Goal: Information Seeking & Learning: Learn about a topic

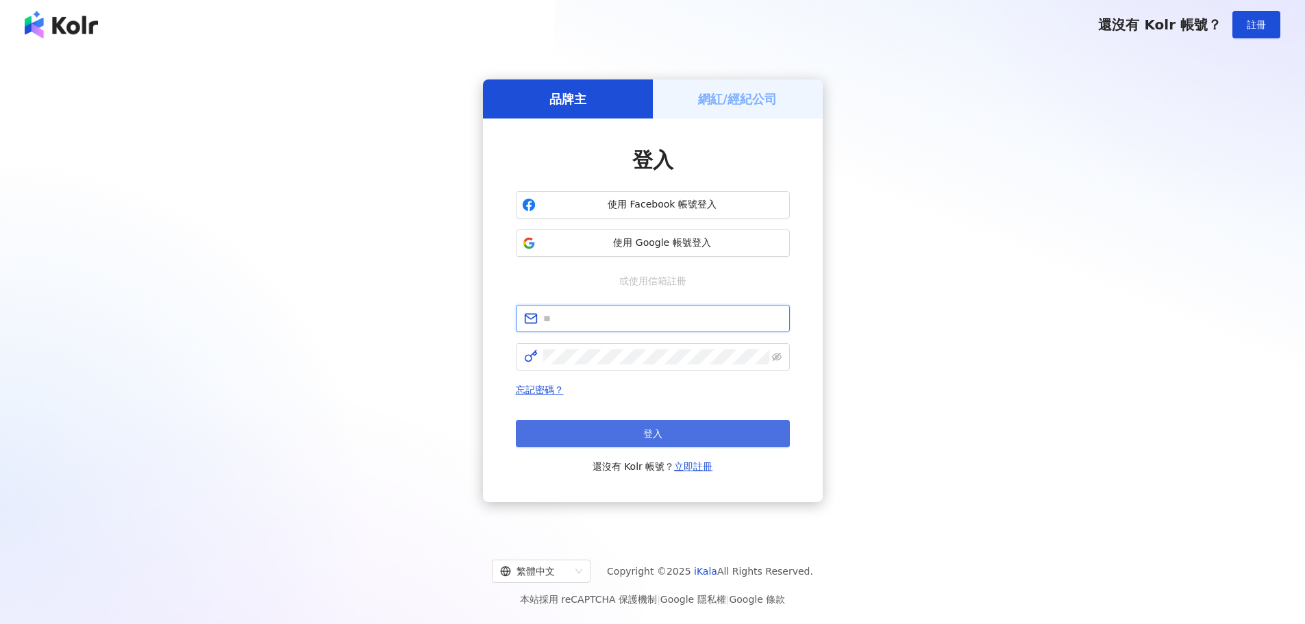
type input "**********"
click at [682, 439] on button "登入" at bounding box center [653, 433] width 274 height 27
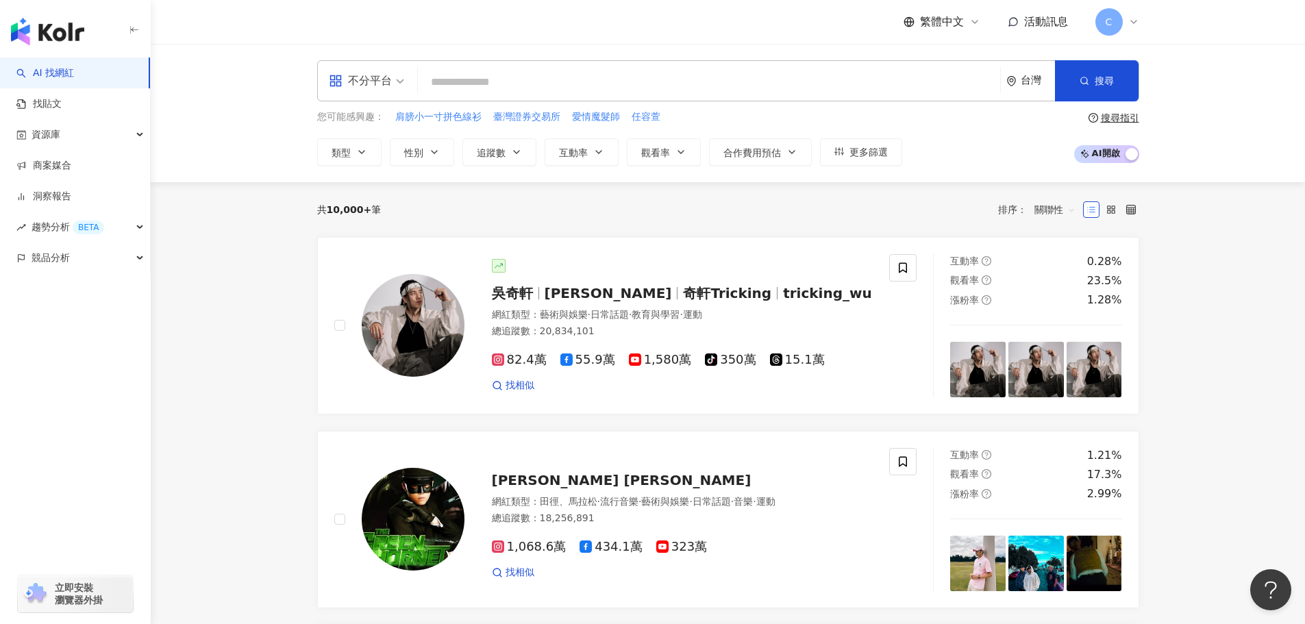
click at [552, 87] on input "search" at bounding box center [708, 82] width 571 height 26
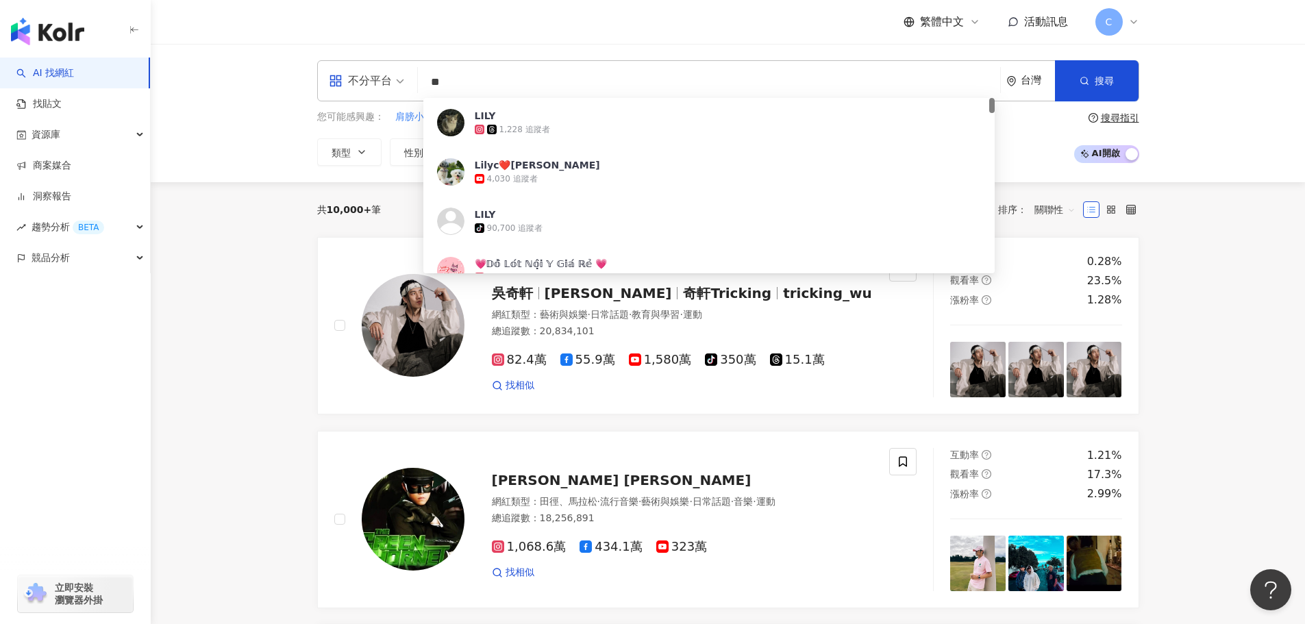
type input "*"
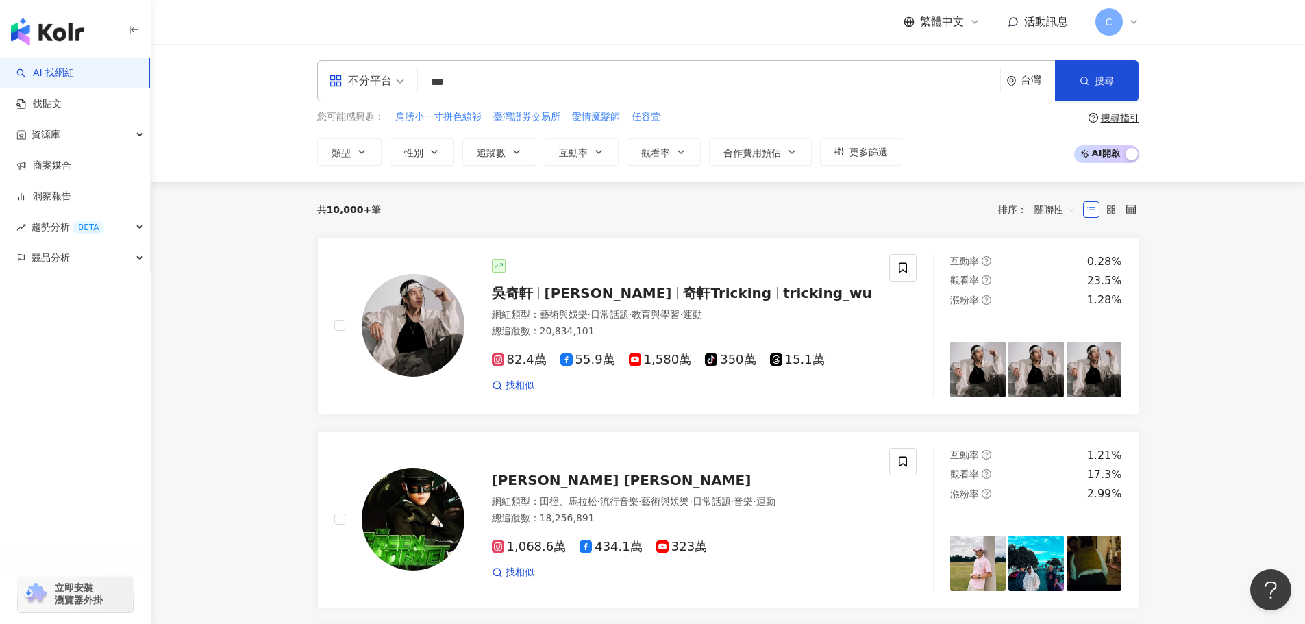
type input "***"
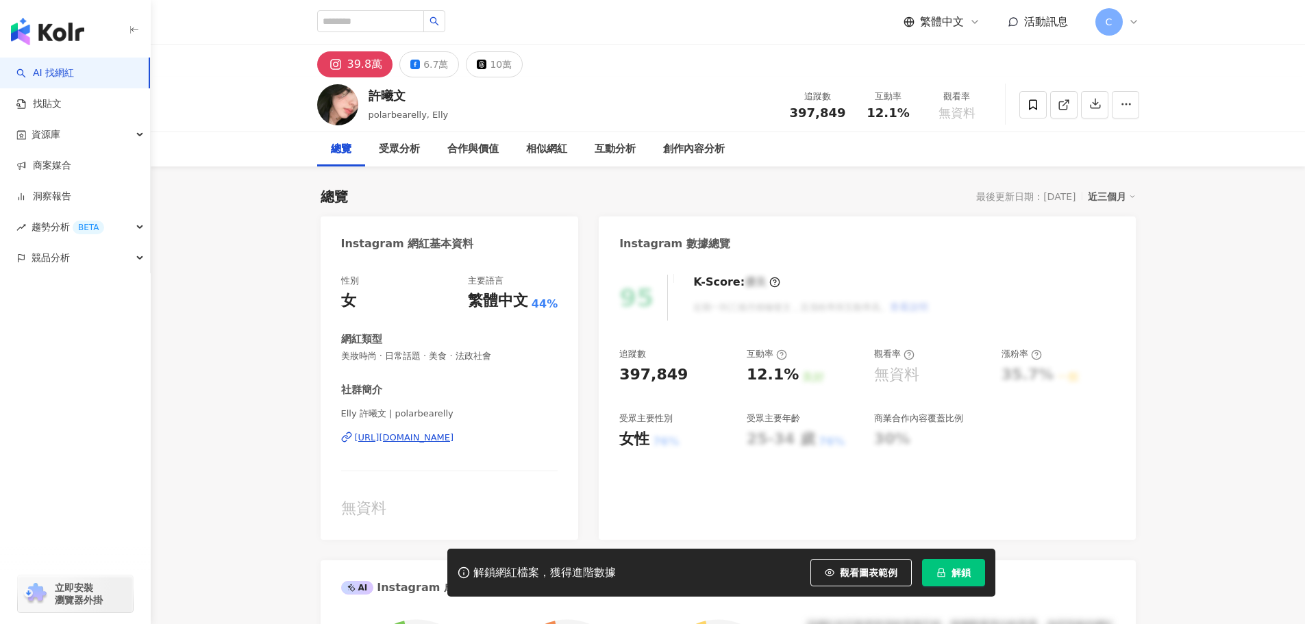
click at [959, 27] on span "繁體中文" at bounding box center [942, 21] width 44 height 15
click at [957, 567] on span "解鎖" at bounding box center [961, 572] width 19 height 11
click at [956, 23] on span "繁體中文" at bounding box center [942, 21] width 44 height 15
click at [922, 96] on div "English" at bounding box center [949, 89] width 69 height 24
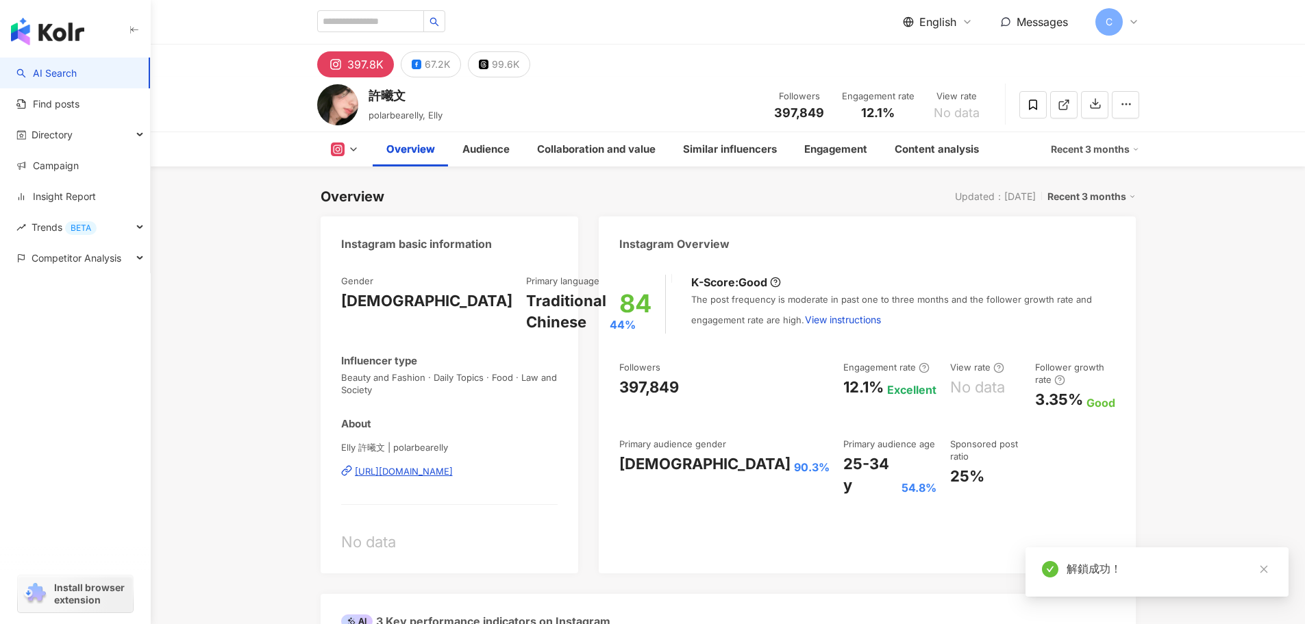
click at [1268, 565] on icon "close" at bounding box center [1264, 570] width 10 height 10
click at [1118, 197] on div "Recent 3 months" at bounding box center [1092, 197] width 88 height 18
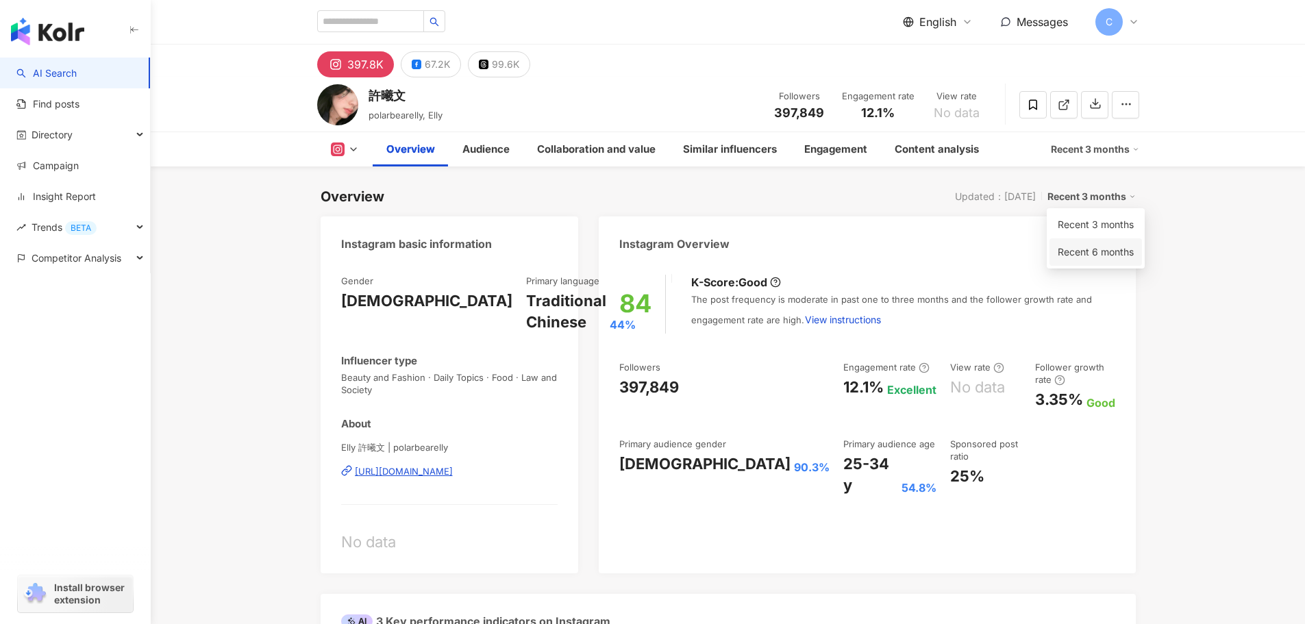
click at [1113, 250] on link "Recent 6 months" at bounding box center [1096, 252] width 76 height 15
click at [1109, 194] on div "Recent 6 months" at bounding box center [1092, 197] width 88 height 18
click at [1100, 222] on link "Recent 3 months" at bounding box center [1096, 224] width 76 height 15
click at [1108, 198] on div "Recent 3 months" at bounding box center [1092, 197] width 88 height 18
click at [1103, 245] on link "Recent 6 months" at bounding box center [1096, 252] width 76 height 15
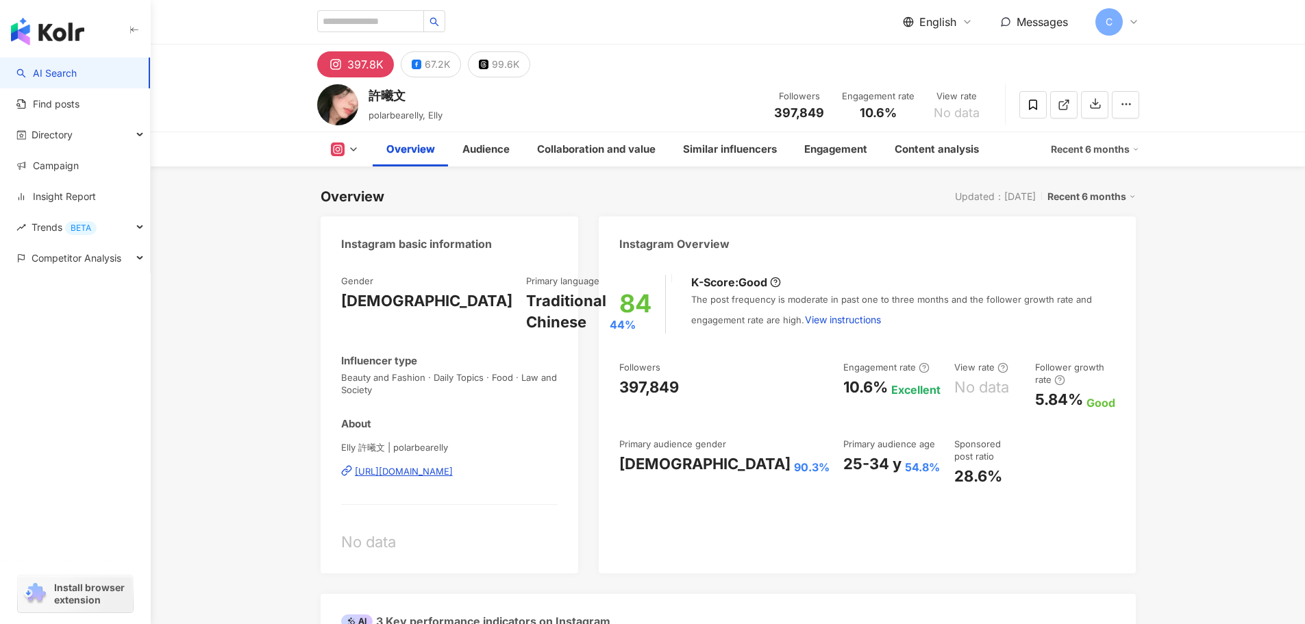
click at [1105, 198] on div "Recent 6 months" at bounding box center [1092, 197] width 88 height 18
click at [1111, 223] on link "Recent 3 months" at bounding box center [1096, 224] width 76 height 15
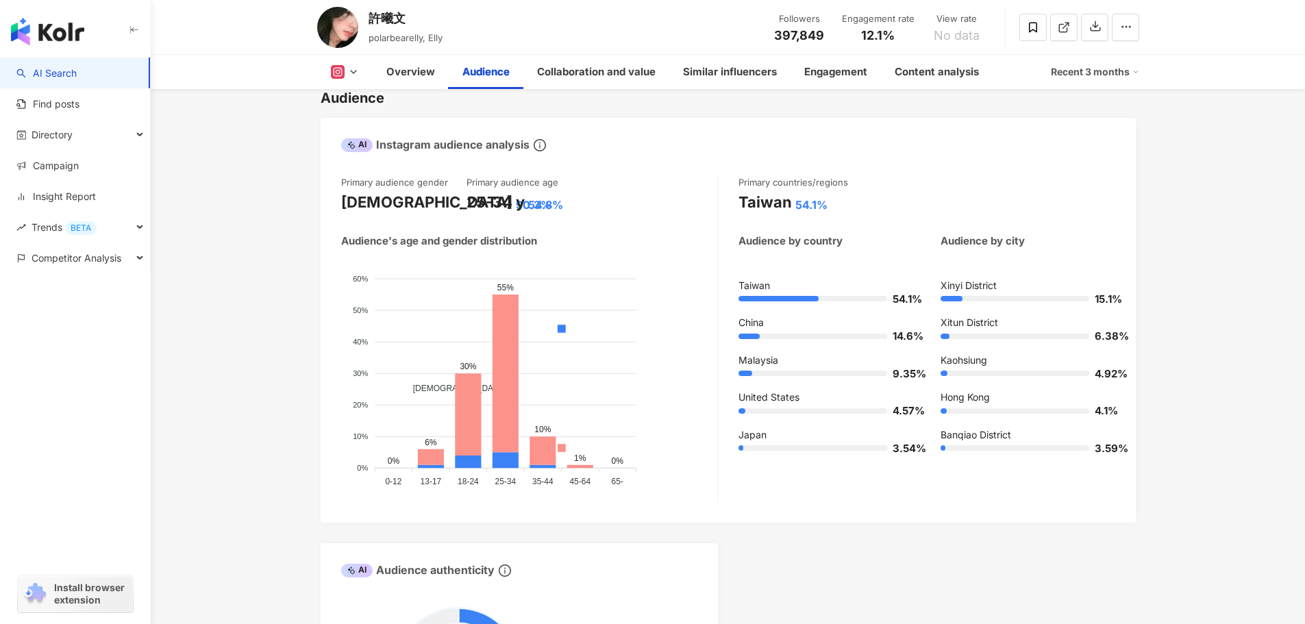
scroll to position [1209, 0]
